Goal: Information Seeking & Learning: Learn about a topic

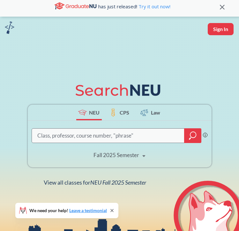
scroll to position [8, 0]
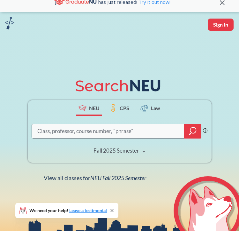
click at [191, 132] on icon "magnifying glass" at bounding box center [193, 131] width 8 height 9
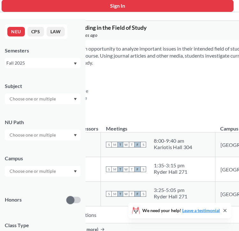
scroll to position [27, 0]
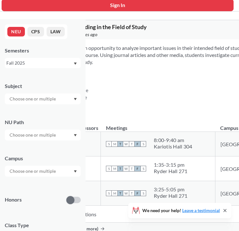
click at [71, 98] on div at bounding box center [43, 98] width 76 height 11
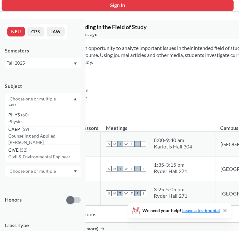
scroll to position [101, 0]
click at [55, 132] on div "CAEP ( 59 )" at bounding box center [44, 128] width 72 height 7
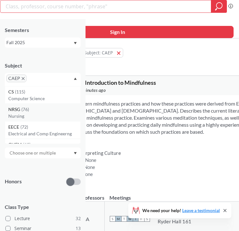
scroll to position [2, 0]
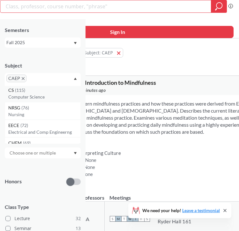
click at [44, 97] on p "Computer Science" at bounding box center [44, 97] width 72 height 6
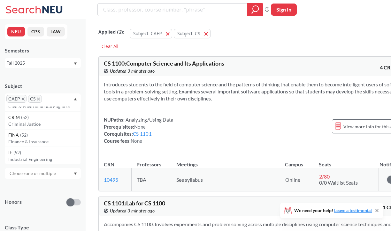
scroll to position [120, 0]
click at [28, 135] on div "FINA ( 52 )" at bounding box center [44, 132] width 72 height 7
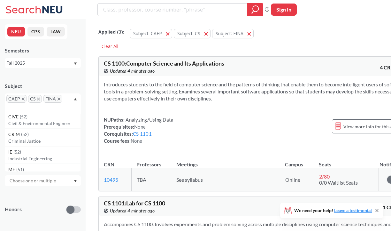
scroll to position [109, 0]
click at [35, 136] on div "CRIM ( 52 )" at bounding box center [44, 133] width 72 height 7
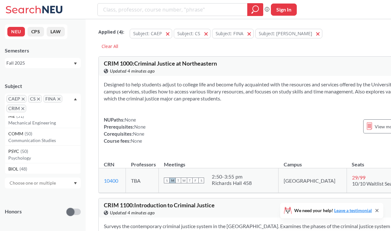
scroll to position [148, 0]
click at [35, 136] on p "Communication Studies" at bounding box center [44, 139] width 72 height 6
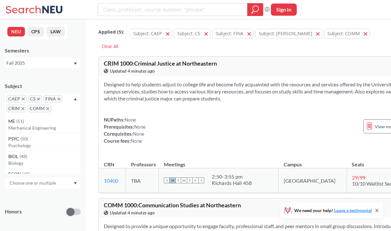
scroll to position [142, 0]
click at [42, 142] on p "Psychology" at bounding box center [44, 145] width 72 height 6
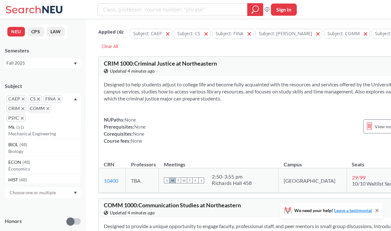
scroll to position [146, 0]
click at [47, 146] on div "BIOL ( 48 )" at bounding box center [44, 143] width 72 height 7
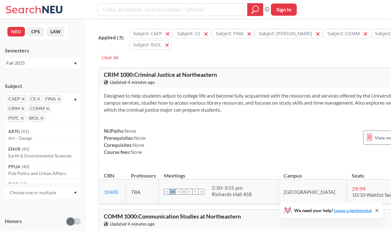
scroll to position [212, 0]
click at [51, 152] on p "Earth & Environmental Sciences" at bounding box center [44, 154] width 72 height 6
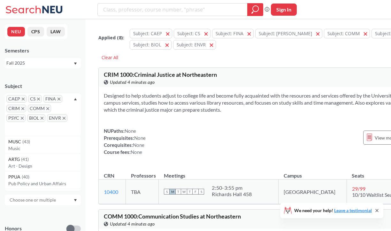
scroll to position [192, 0]
click at [42, 178] on p "Pub Policy and Urban Affairs" at bounding box center [44, 181] width 72 height 6
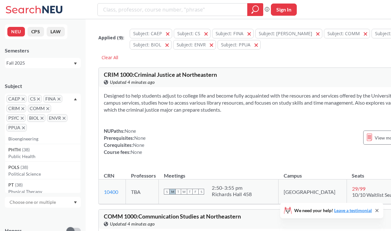
scroll to position [239, 0]
click at [46, 149] on div "PHTH ( 38 )" at bounding box center [44, 147] width 72 height 7
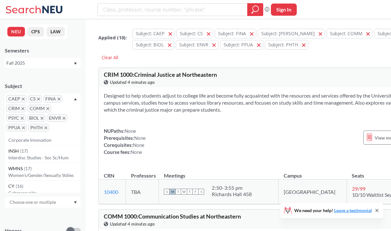
scroll to position [659, 0]
click at [52, 157] on p "Interdisc Studies - Soc Sc/Hum" at bounding box center [44, 157] width 72 height 6
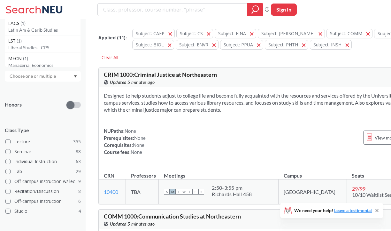
scroll to position [135, 0]
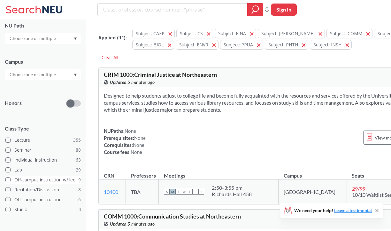
click at [9, 178] on span at bounding box center [7, 179] width 5 height 5
click at [14, 178] on input "Off-campus instruction w/ lec 9" at bounding box center [16, 178] width 5 height 5
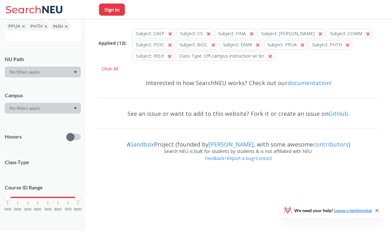
scroll to position [135, 0]
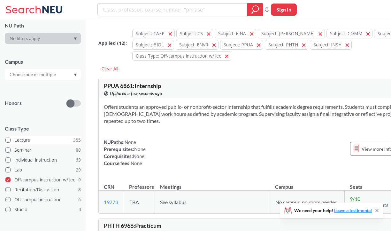
click at [8, 140] on span at bounding box center [7, 139] width 5 height 5
click at [14, 140] on input "Lecture 355" at bounding box center [16, 138] width 5 height 5
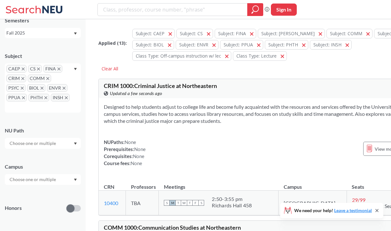
scroll to position [28, 0]
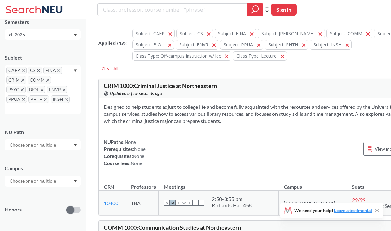
click at [76, 69] on div "CAEP CS FINA CRIM COMM PSYC BIOL ENVR PPUA PHTH INSH" at bounding box center [43, 89] width 76 height 49
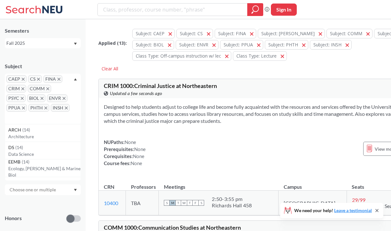
scroll to position [491, 0]
click at [42, 153] on p "Data Science" at bounding box center [44, 154] width 72 height 6
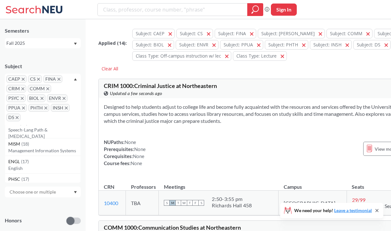
scroll to position [407, 0]
click at [48, 149] on p "Management Information Systems" at bounding box center [44, 152] width 72 height 6
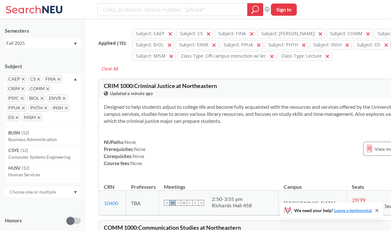
scroll to position [710, 0]
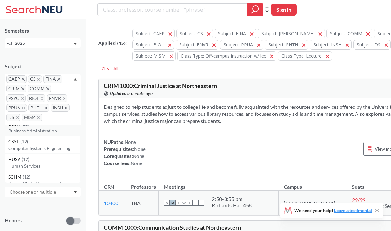
click at [48, 129] on p "Business Administration" at bounding box center [44, 131] width 72 height 6
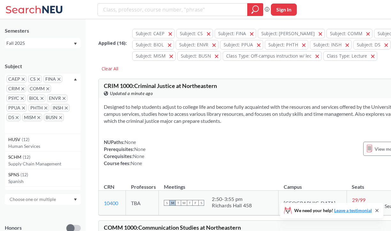
scroll to position [720, 0]
click at [47, 146] on p "Human Services" at bounding box center [44, 145] width 72 height 6
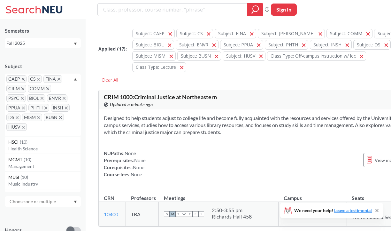
scroll to position [862, 0]
click at [51, 144] on p "Health Science" at bounding box center [44, 147] width 72 height 6
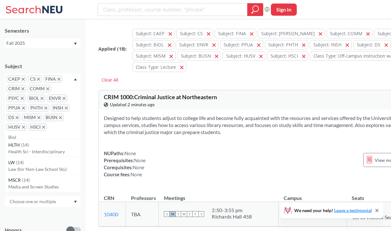
scroll to position [506, 0]
click at [51, 145] on div "HLTH ( 14 )" at bounding box center [44, 144] width 72 height 7
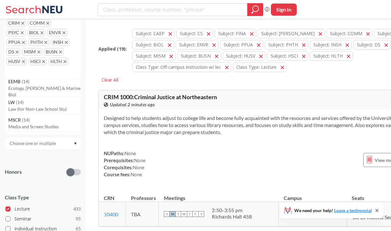
scroll to position [493, 0]
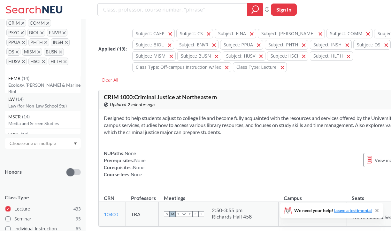
click at [59, 99] on div "LW ( 14 )" at bounding box center [44, 99] width 72 height 7
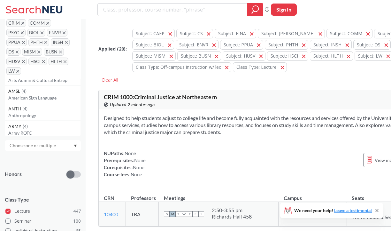
scroll to position [1437, 0]
click at [59, 95] on p "American Sign Language" at bounding box center [44, 96] width 72 height 6
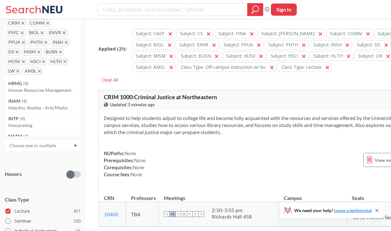
scroll to position [1549, 0]
click at [49, 83] on div "HRMG ( 4 )" at bounding box center [44, 82] width 72 height 7
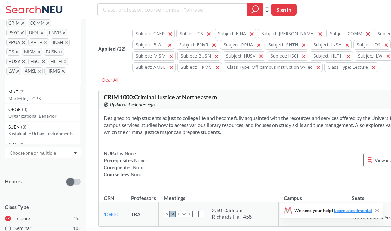
scroll to position [1886, 0]
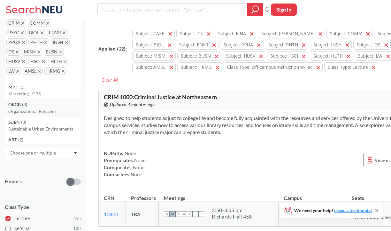
click at [48, 109] on p "Organizational Behavior" at bounding box center [44, 111] width 72 height 6
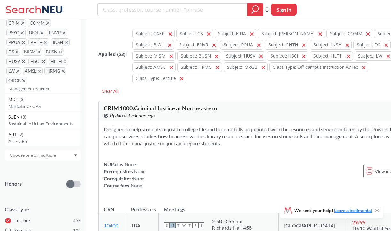
scroll to position [1873, 0]
click at [56, 123] on p "Sustainable Urban Environments" at bounding box center [44, 126] width 72 height 6
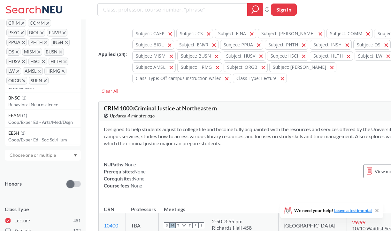
scroll to position [2406, 0]
click at [51, 102] on p "Behavioral Neuroscience" at bounding box center [44, 103] width 72 height 6
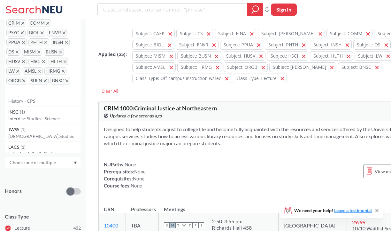
scroll to position [2520, 0]
click at [52, 119] on p "Interdisc Studies - Science" at bounding box center [44, 119] width 72 height 6
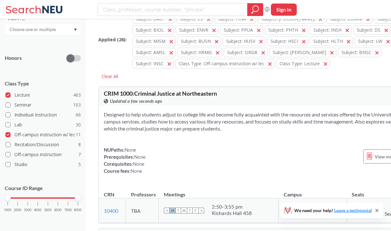
scroll to position [15, 0]
drag, startPoint x: 78, startPoint y: 197, endPoint x: 49, endPoint y: 199, distance: 29.8
click at [49, 199] on div "1000 2000 3000 4000 5000 6000 7000 8000" at bounding box center [43, 210] width 76 height 29
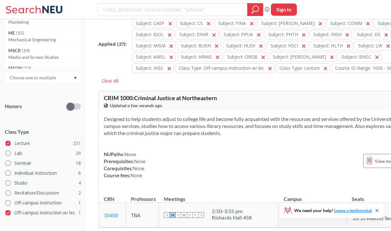
scroll to position [221, 0]
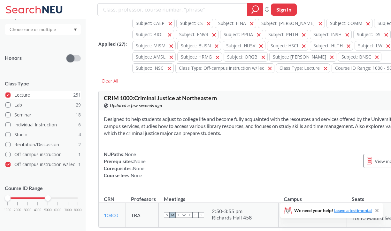
click at [8, 94] on span at bounding box center [7, 94] width 5 height 5
click at [14, 94] on input "Lecture 251" at bounding box center [16, 93] width 5 height 5
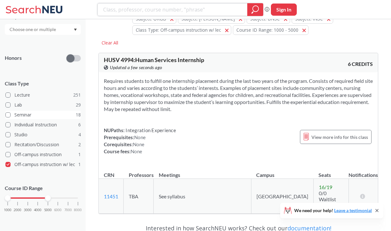
scroll to position [60, 0]
click at [18, 92] on input "Lecture 251" at bounding box center [16, 93] width 5 height 5
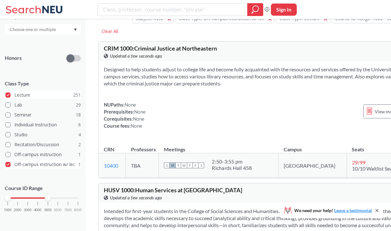
click at [8, 164] on span at bounding box center [7, 164] width 5 height 5
click at [14, 164] on input "Off-campus instruction w/ lec 1" at bounding box center [16, 163] width 5 height 5
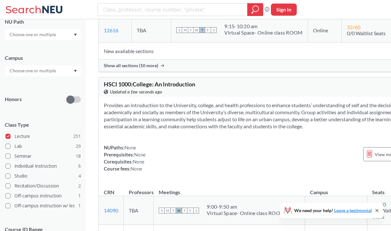
scroll to position [179, 0]
click at [57, 72] on input "text" at bounding box center [33, 71] width 54 height 8
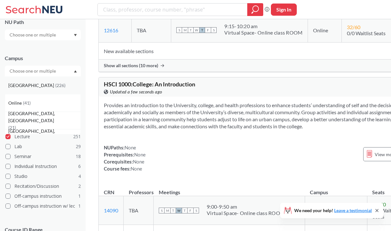
click at [49, 89] on div "Boston ( 226 )" at bounding box center [43, 85] width 76 height 18
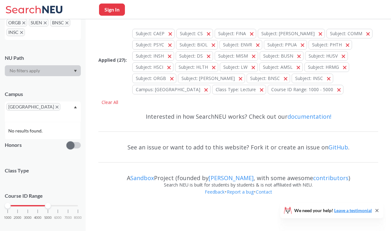
scroll to position [179, 0]
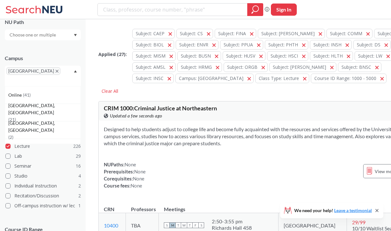
click at [73, 71] on div "[GEOGRAPHIC_DATA]" at bounding box center [43, 76] width 76 height 20
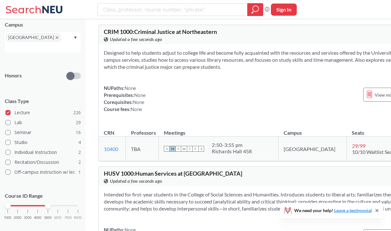
scroll to position [77, 0]
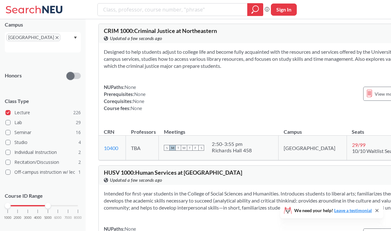
drag, startPoint x: 8, startPoint y: 196, endPoint x: 14, endPoint y: 197, distance: 6.2
click at [14, 203] on div "1000 2000 3000 4000 5000 6000 7000 8000" at bounding box center [43, 205] width 70 height 4
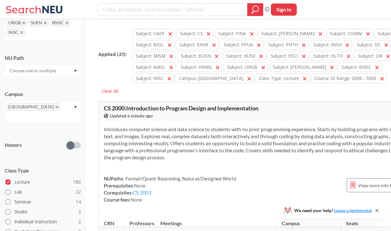
scroll to position [213, 0]
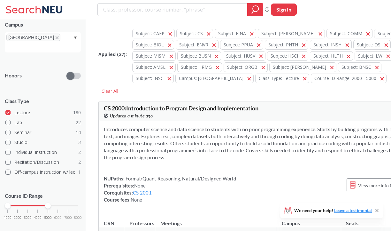
drag, startPoint x: 19, startPoint y: 197, endPoint x: 4, endPoint y: 198, distance: 15.4
click at [4, 198] on div "NEU CPS LAW Semesters Fall 2025 Subject CAEP CS FINA CRIM COMM PSYC BIOL ENVR P…" at bounding box center [43, 125] width 86 height 212
click at [5, 203] on div at bounding box center [8, 206] width 6 height 6
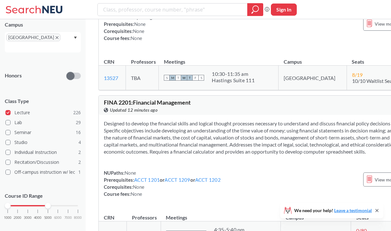
scroll to position [10948, 0]
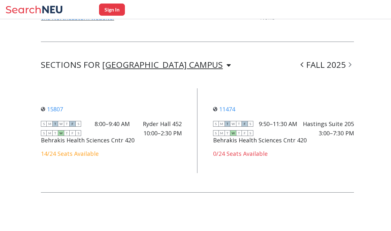
scroll to position [458, 0]
click at [57, 109] on link "15807" at bounding box center [52, 109] width 22 height 8
drag, startPoint x: 70, startPoint y: 109, endPoint x: 48, endPoint y: 109, distance: 22.1
click at [48, 109] on div "15807 View this section on Banner." at bounding box center [111, 108] width 141 height 7
copy link "15807"
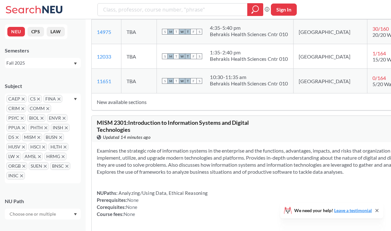
scroll to position [12321, 0]
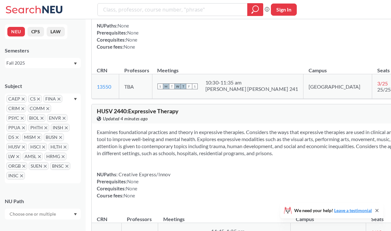
scroll to position [15266, 0]
drag, startPoint x: 121, startPoint y: 145, endPoint x: 101, endPoint y: 145, distance: 19.8
copy link "13077"
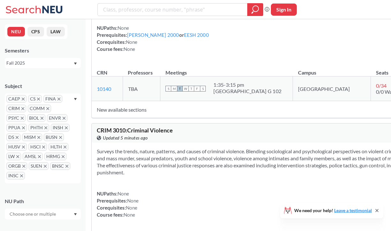
scroll to position [19514, 0]
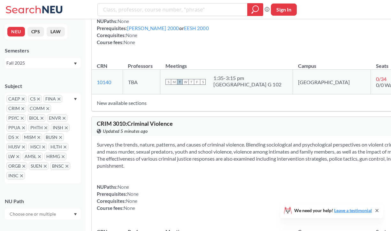
drag, startPoint x: 148, startPoint y: 60, endPoint x: 152, endPoint y: 88, distance: 27.8
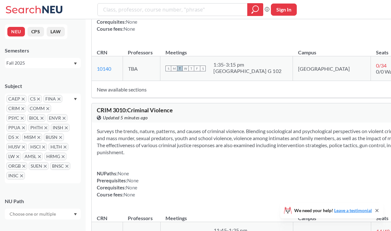
scroll to position [19528, 0]
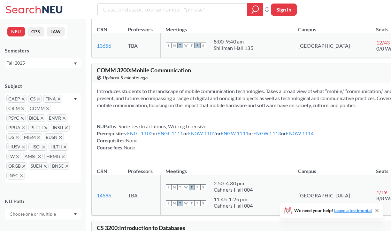
scroll to position [21646, 0]
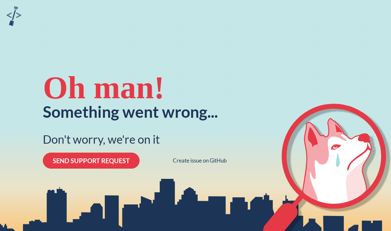
scroll to position [9, 0]
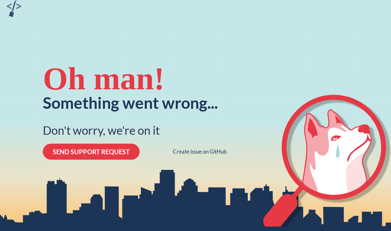
click at [128, 157] on button "SEND SUPPORT REQUEST" at bounding box center [91, 152] width 97 height 16
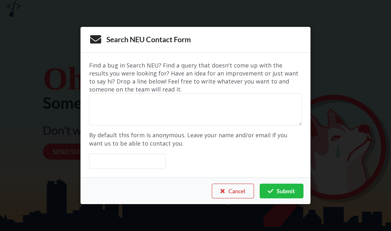
click at [220, 191] on icon at bounding box center [222, 190] width 7 height 5
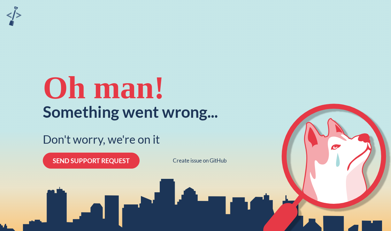
scroll to position [9, 0]
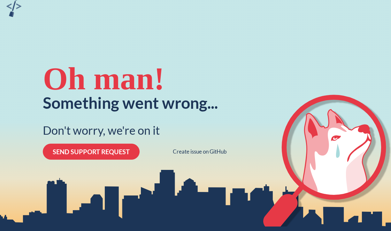
click at [88, 154] on button "SEND SUPPORT REQUEST" at bounding box center [91, 152] width 97 height 16
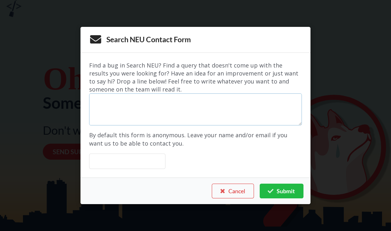
click at [144, 109] on textarea at bounding box center [195, 109] width 213 height 32
type textarea "Site is down!"
click at [282, 193] on button "Submit" at bounding box center [281, 190] width 43 height 15
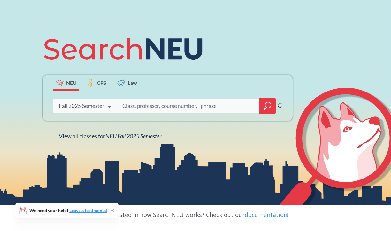
scroll to position [57, 0]
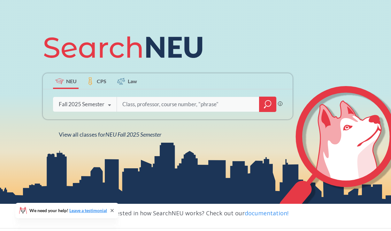
click at [268, 106] on icon "magnifying glass" at bounding box center [268, 104] width 8 height 9
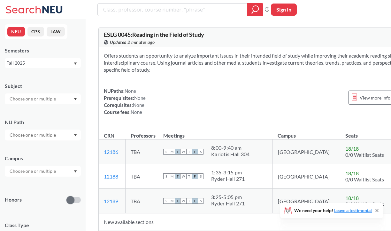
scroll to position [7, 0]
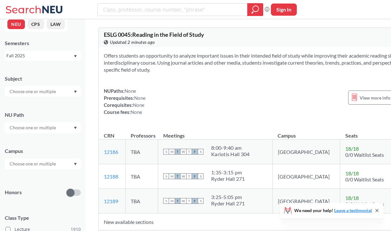
click at [73, 89] on div at bounding box center [43, 91] width 76 height 11
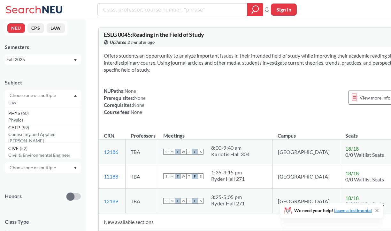
scroll to position [101, 0]
click at [53, 129] on div "CAEP ( 59 )" at bounding box center [44, 125] width 72 height 7
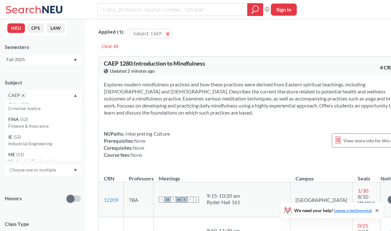
scroll to position [153, 0]
click at [52, 120] on p "Finance & Insurance" at bounding box center [44, 120] width 72 height 6
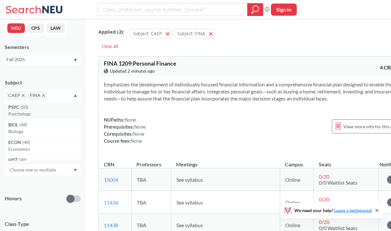
scroll to position [214, 0]
click at [51, 111] on p "Psychology" at bounding box center [44, 112] width 72 height 6
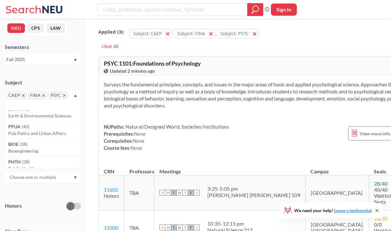
scroll to position [308, 0]
click at [45, 131] on p "Pub Policy and Urban Affairs" at bounding box center [44, 132] width 72 height 6
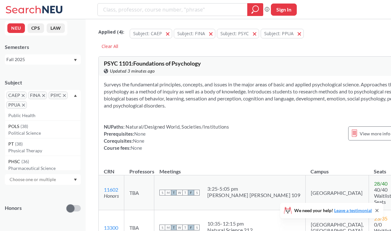
scroll to position [343, 0]
click at [51, 116] on p "Public Health" at bounding box center [44, 116] width 72 height 6
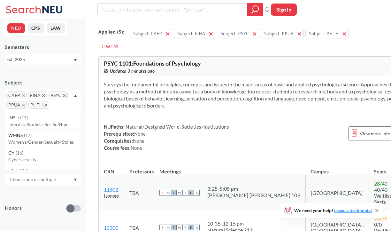
scroll to position [757, 0]
click at [54, 122] on p "Interdisc Studies - Soc Sc/Hum" at bounding box center [44, 124] width 72 height 6
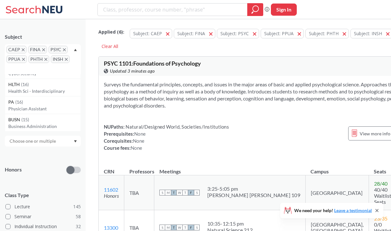
scroll to position [791, 0]
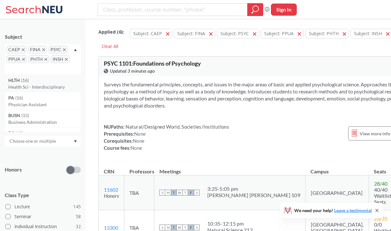
click at [54, 84] on p "Health Sci - Interdisciplinary" at bounding box center [44, 87] width 72 height 6
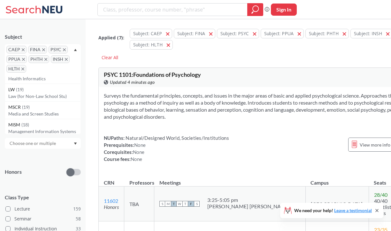
scroll to position [682, 0]
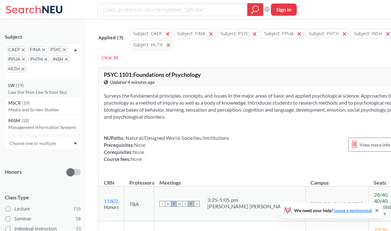
click at [56, 93] on p "Law (for Non-Law School Stu)" at bounding box center [44, 92] width 72 height 6
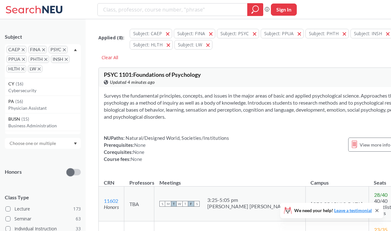
scroll to position [757, 0]
click at [45, 120] on p "Business Administration" at bounding box center [44, 123] width 72 height 6
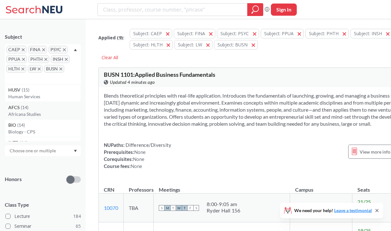
scroll to position [833, 0]
click at [57, 87] on p "Human Services" at bounding box center [44, 89] width 72 height 6
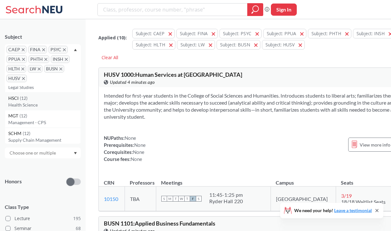
scroll to position [978, 0]
click at [55, 103] on p "Health Science" at bounding box center [44, 105] width 72 height 6
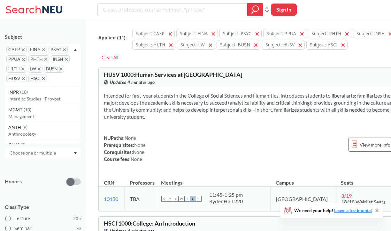
scroll to position [1214, 0]
click at [61, 96] on p "Interdisc Studies - Provost" at bounding box center [44, 97] width 72 height 6
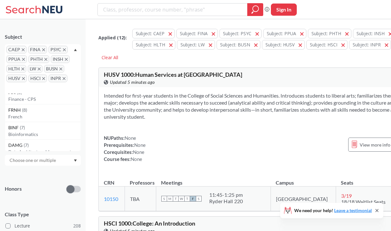
scroll to position [1420, 0]
click at [52, 106] on p "Finance - CPS" at bounding box center [44, 109] width 72 height 6
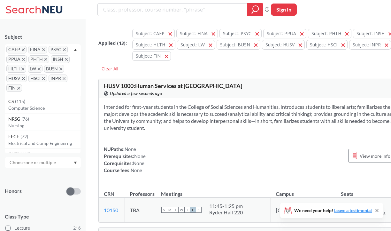
click at [21, 87] on span "FIN" at bounding box center [14, 88] width 16 height 8
click at [19, 87] on icon "X to remove pill" at bounding box center [18, 88] width 3 height 3
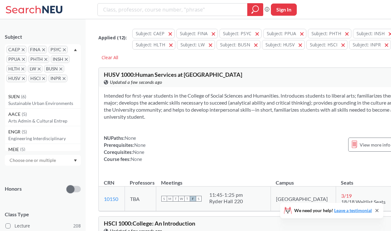
scroll to position [1760, 0]
click at [53, 103] on p "Sustainable Urban Environments" at bounding box center [44, 103] width 72 height 6
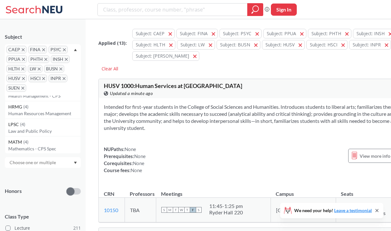
scroll to position [2027, 0]
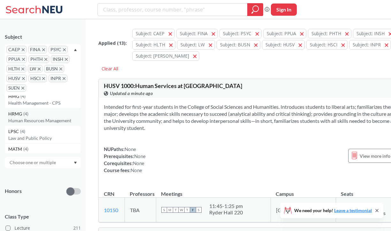
click at [68, 121] on p "Human Resources Management" at bounding box center [44, 120] width 72 height 6
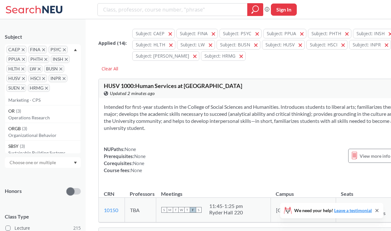
scroll to position [2313, 0]
click at [50, 136] on div "ORGB ( 3 ) Organizational Behavior" at bounding box center [43, 130] width 76 height 18
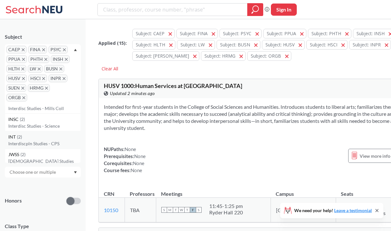
scroll to position [2629, 0]
click at [53, 125] on p "Interdisc Studies - Science" at bounding box center [44, 125] width 72 height 6
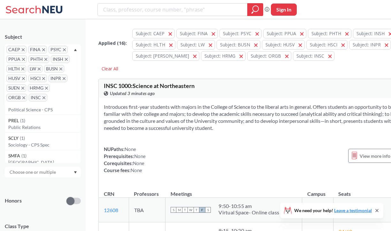
scroll to position [3054, 0]
click at [85, 183] on div "NEU CPS LAW Semesters Fall 2025 Subject CAEP FINA PSYC PPUA PHTH INSH HLTH LW B…" at bounding box center [43, 125] width 86 height 212
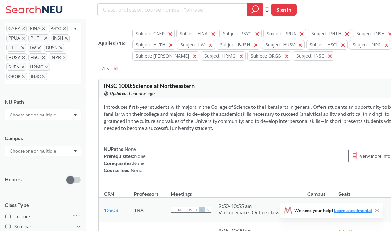
scroll to position [71, 0]
click at [76, 149] on icon "Dropdown arrow" at bounding box center [75, 150] width 3 height 2
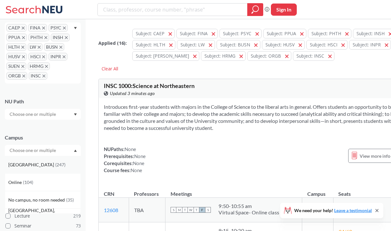
click at [56, 164] on div "Boston ( 247 )" at bounding box center [44, 164] width 72 height 7
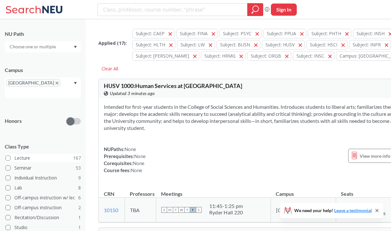
click at [53, 154] on label "Lecture 167" at bounding box center [42, 158] width 75 height 8
click at [19, 154] on input "Lecture 167" at bounding box center [16, 156] width 5 height 5
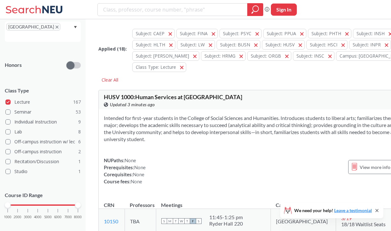
scroll to position [15, 0]
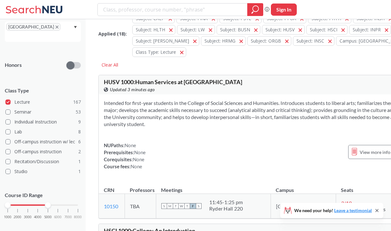
drag, startPoint x: 78, startPoint y: 198, endPoint x: 47, endPoint y: 198, distance: 30.7
click at [47, 202] on div at bounding box center [48, 205] width 6 height 6
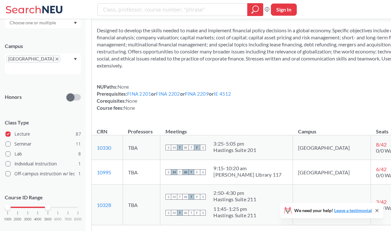
scroll to position [8158, 0]
drag, startPoint x: 214, startPoint y: 91, endPoint x: 220, endPoint y: 107, distance: 17.1
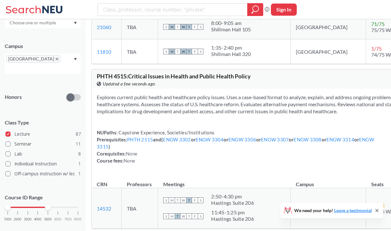
scroll to position [14556, 0]
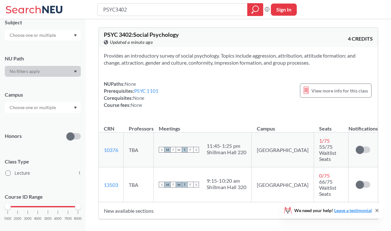
scroll to position [74, 0]
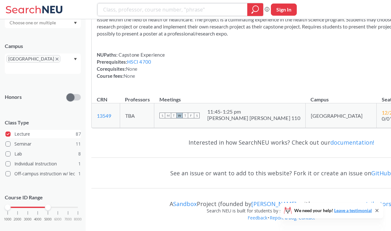
scroll to position [47, 0]
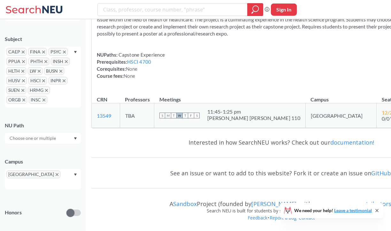
click at [32, 91] on span "HRMG" at bounding box center [39, 90] width 22 height 8
click at [44, 99] on icon "X to remove pill" at bounding box center [44, 99] width 3 height 3
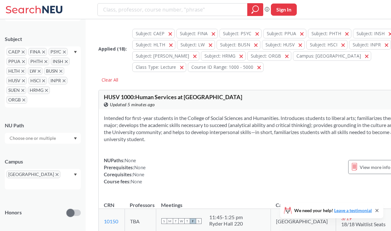
click at [23, 90] on icon "X to remove pill" at bounding box center [22, 90] width 3 height 3
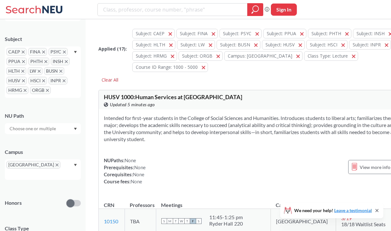
click at [43, 79] on icon "X to remove pill" at bounding box center [43, 80] width 3 height 3
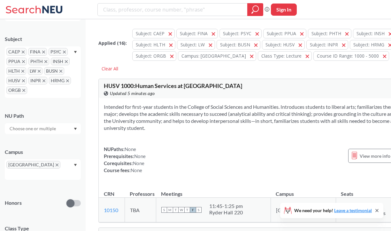
click at [24, 79] on icon "X to remove pill" at bounding box center [23, 80] width 3 height 3
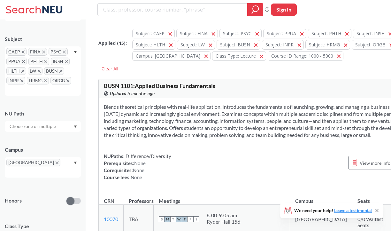
click at [62, 69] on span "BUSN" at bounding box center [54, 71] width 20 height 8
click at [22, 70] on icon "X to remove pill" at bounding box center [22, 71] width 3 height 3
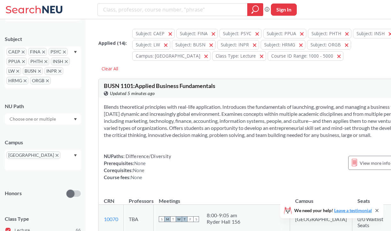
click at [38, 70] on icon "X to remove pill" at bounding box center [39, 71] width 3 height 3
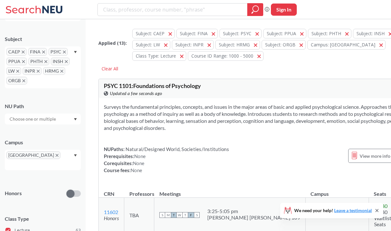
click at [67, 60] on span "INSH" at bounding box center [60, 62] width 19 height 8
click at [66, 60] on icon "X to remove pill" at bounding box center [66, 61] width 3 height 3
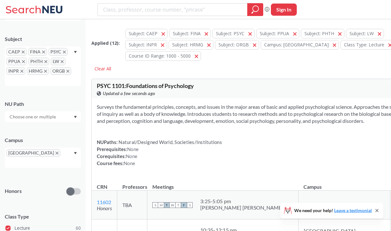
click at [44, 61] on icon "X to remove pill" at bounding box center [45, 61] width 3 height 3
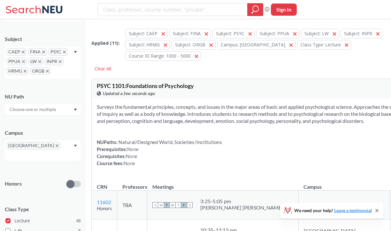
click at [66, 51] on span "PSYC" at bounding box center [58, 52] width 19 height 8
click at [63, 51] on icon "X to remove pill" at bounding box center [64, 52] width 3 height 3
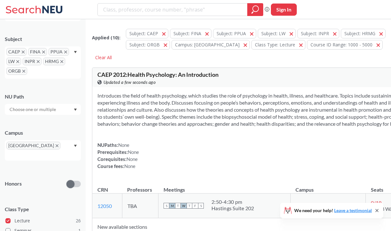
click at [24, 50] on span "CAEP" at bounding box center [16, 52] width 20 height 8
click at [22, 51] on icon "X to remove pill" at bounding box center [23, 52] width 3 height 3
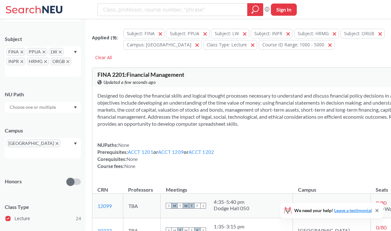
click at [22, 51] on icon "X to remove pill" at bounding box center [21, 52] width 3 height 3
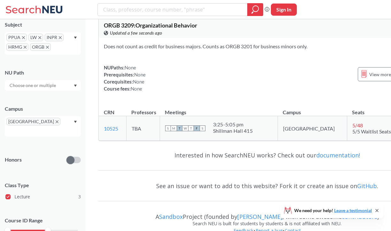
scroll to position [450, 0]
